Goal: Information Seeking & Learning: Learn about a topic

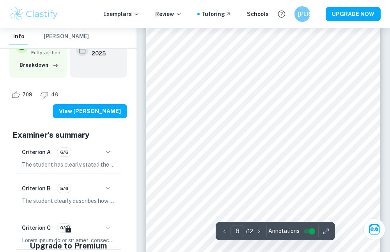
scroll to position [2306, 0]
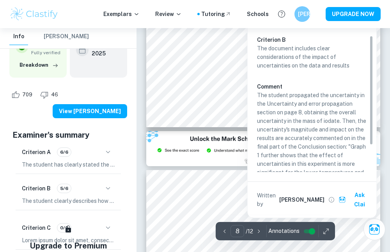
type input "9"
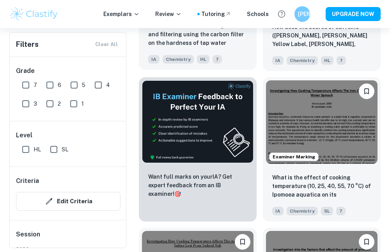
scroll to position [375, 0]
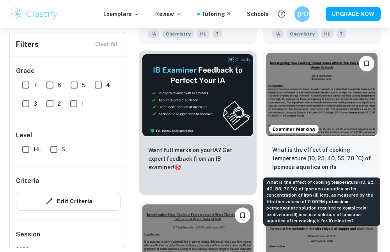
click at [295, 164] on p "What is the effect of cooking temperature (10, 25, 40, 55, 70 °C) of Ipomoea aq…" at bounding box center [321, 158] width 99 height 27
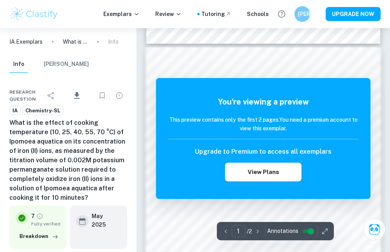
scroll to position [323, 0]
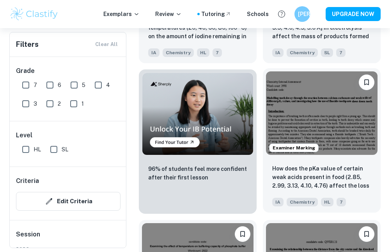
scroll to position [658, 0]
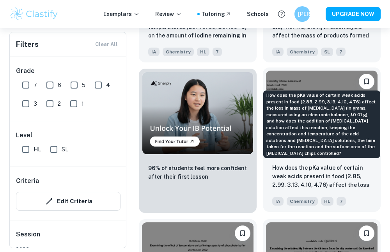
click at [306, 180] on p "How does the pKa value of certain weak acids present in food (2.85, 2.99, 3.13,…" at bounding box center [321, 176] width 99 height 27
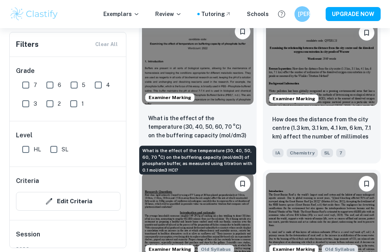
scroll to position [866, 0]
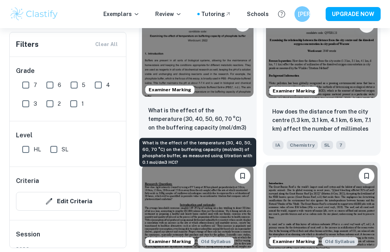
click at [200, 117] on p "What is the effect of the temperature (30, 40, 50, 60, 70 °C) on the buffering …" at bounding box center [197, 119] width 99 height 27
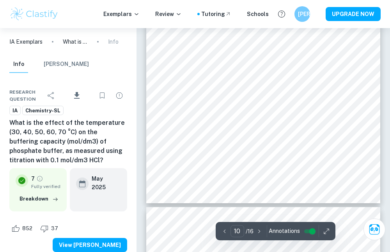
scroll to position [3292, 0]
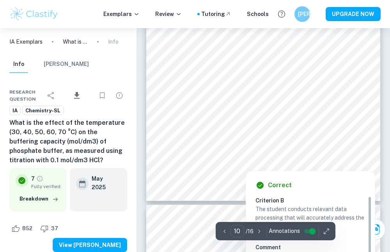
type input "11"
